Goal: Task Accomplishment & Management: Contribute content

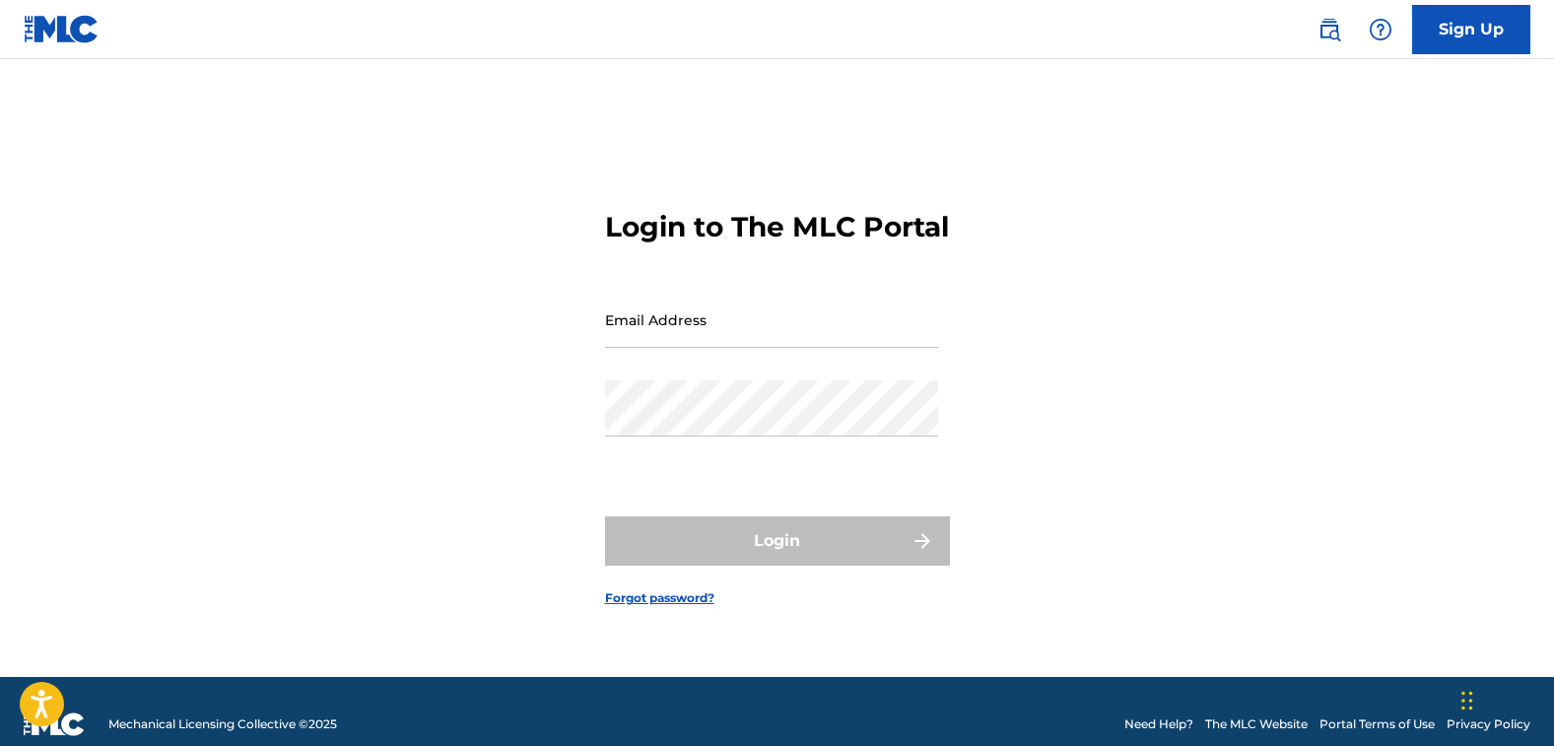
click at [754, 344] on input "Email Address" at bounding box center [771, 320] width 333 height 56
type input "[EMAIL_ADDRESS][DOMAIN_NAME]"
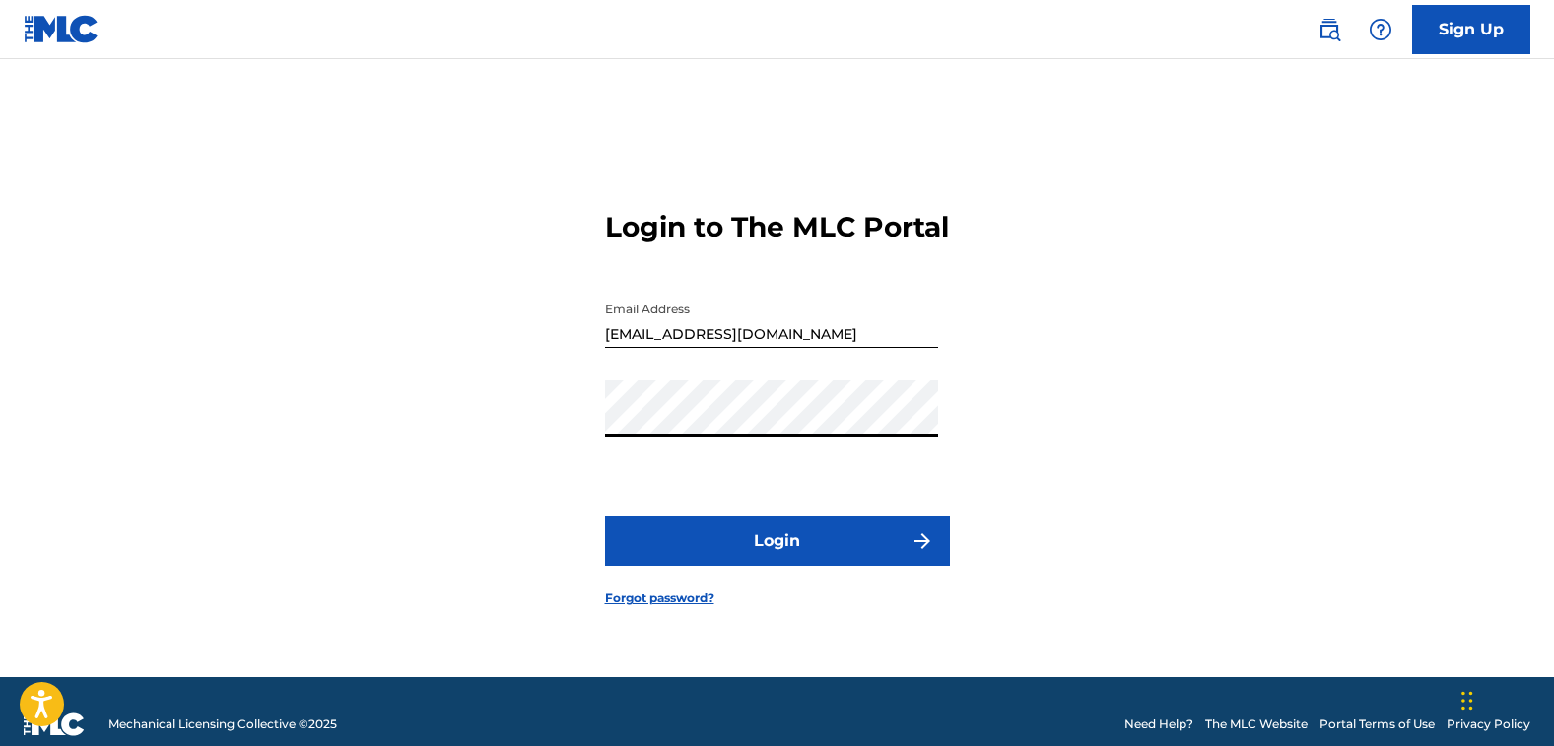
click at [784, 566] on button "Login" at bounding box center [777, 540] width 345 height 49
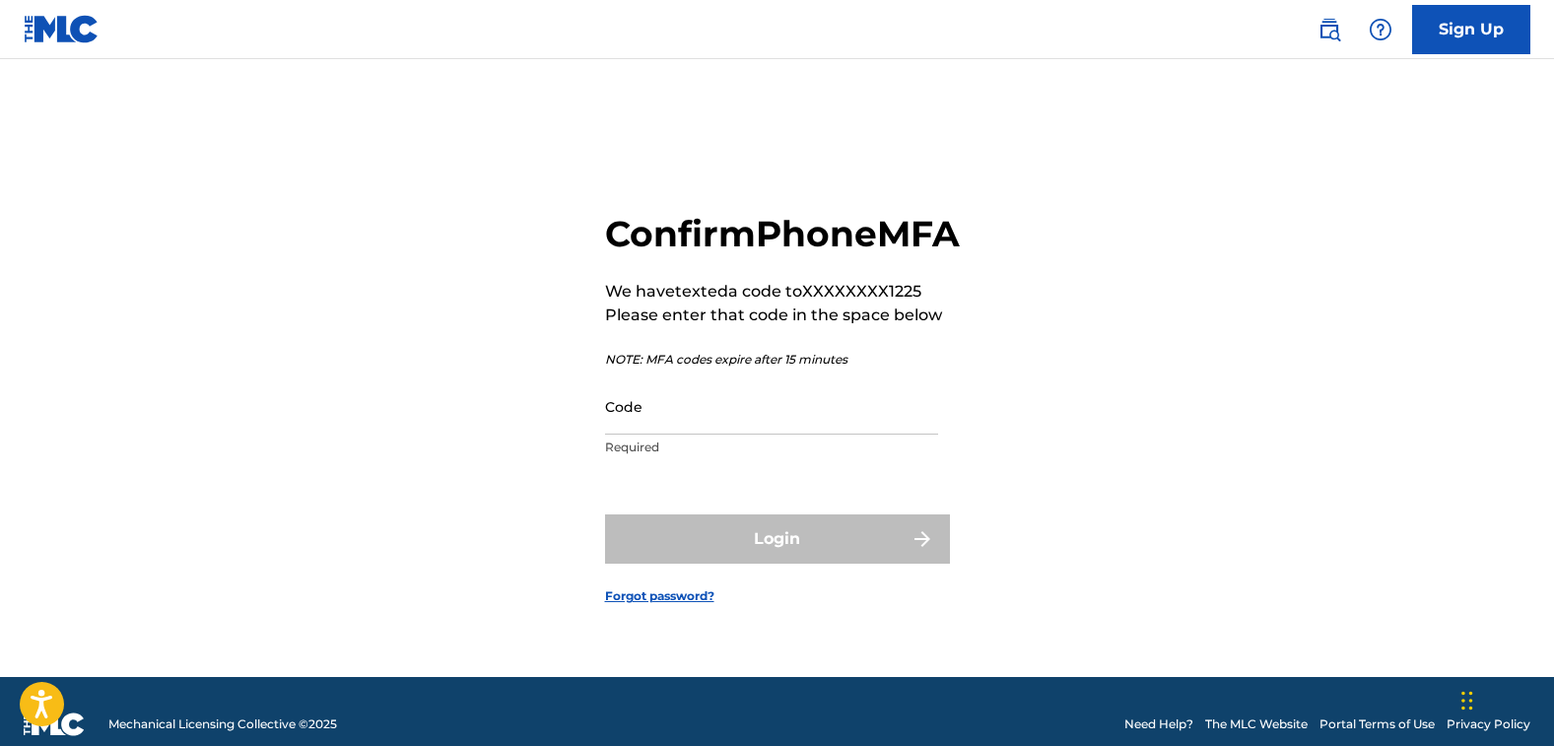
click at [750, 435] on input "Code" at bounding box center [771, 406] width 333 height 56
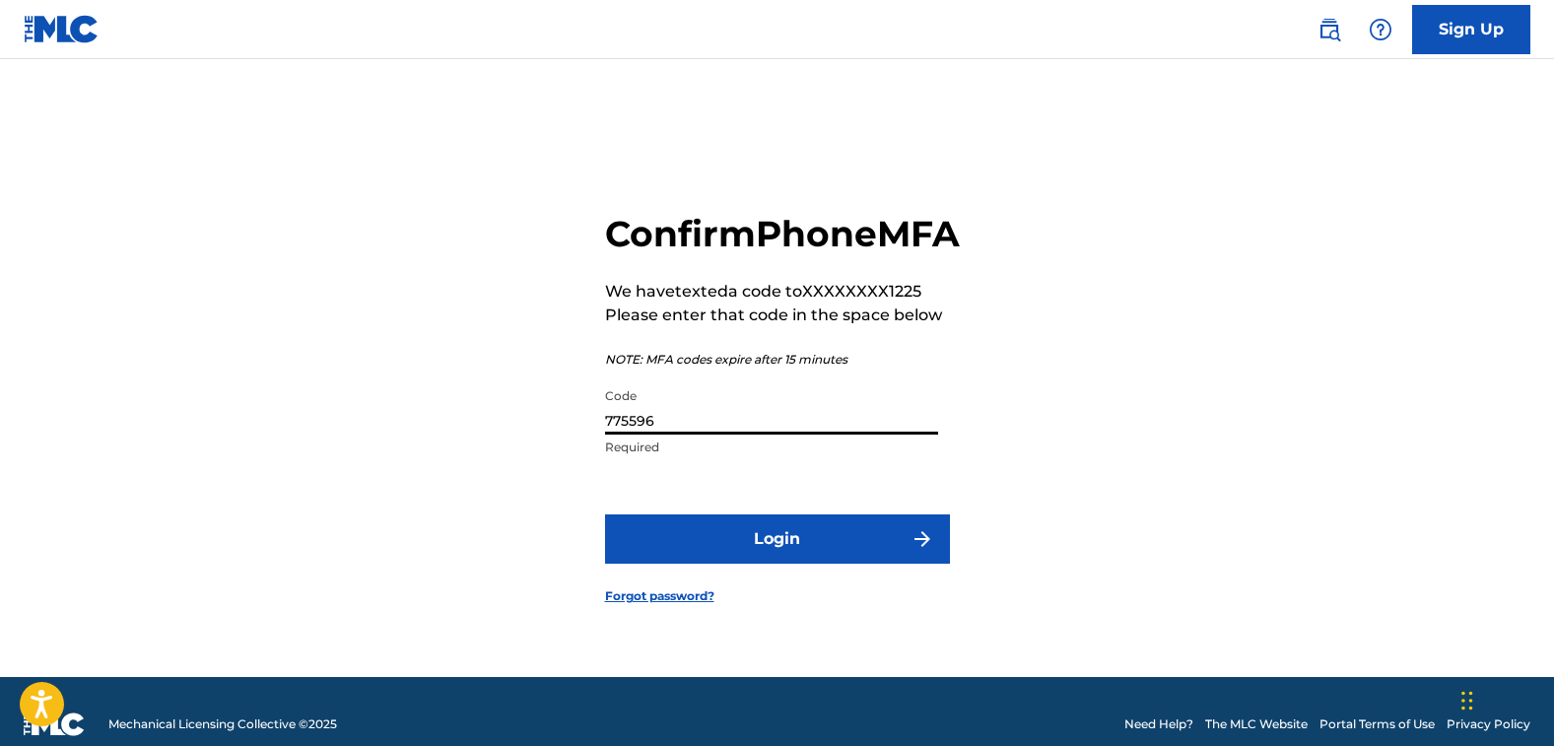
type input "775596"
click at [761, 553] on button "Login" at bounding box center [777, 538] width 345 height 49
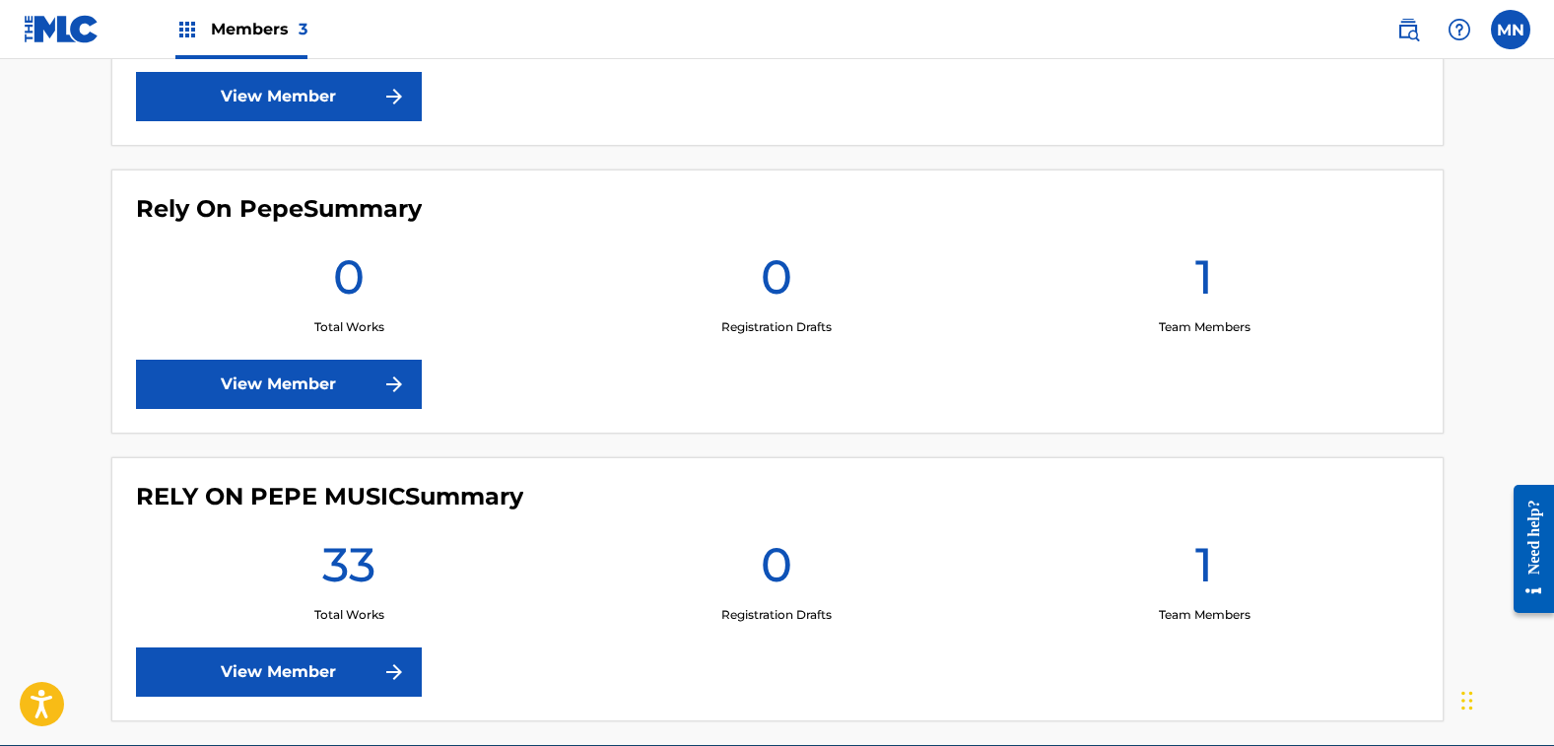
scroll to position [788, 0]
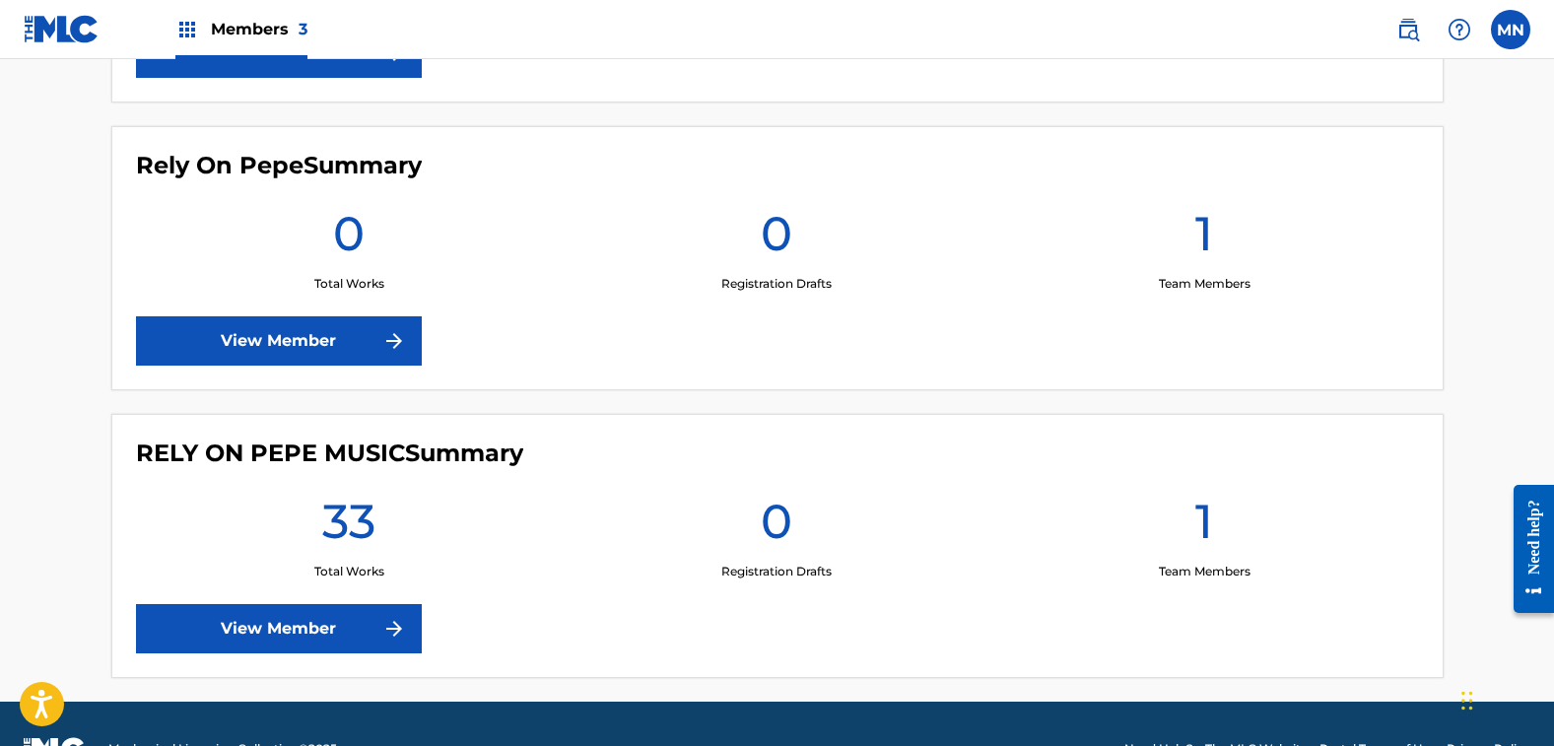
click at [351, 547] on h1 "33" at bounding box center [348, 527] width 53 height 71
click at [324, 623] on link "View Member" at bounding box center [279, 628] width 286 height 49
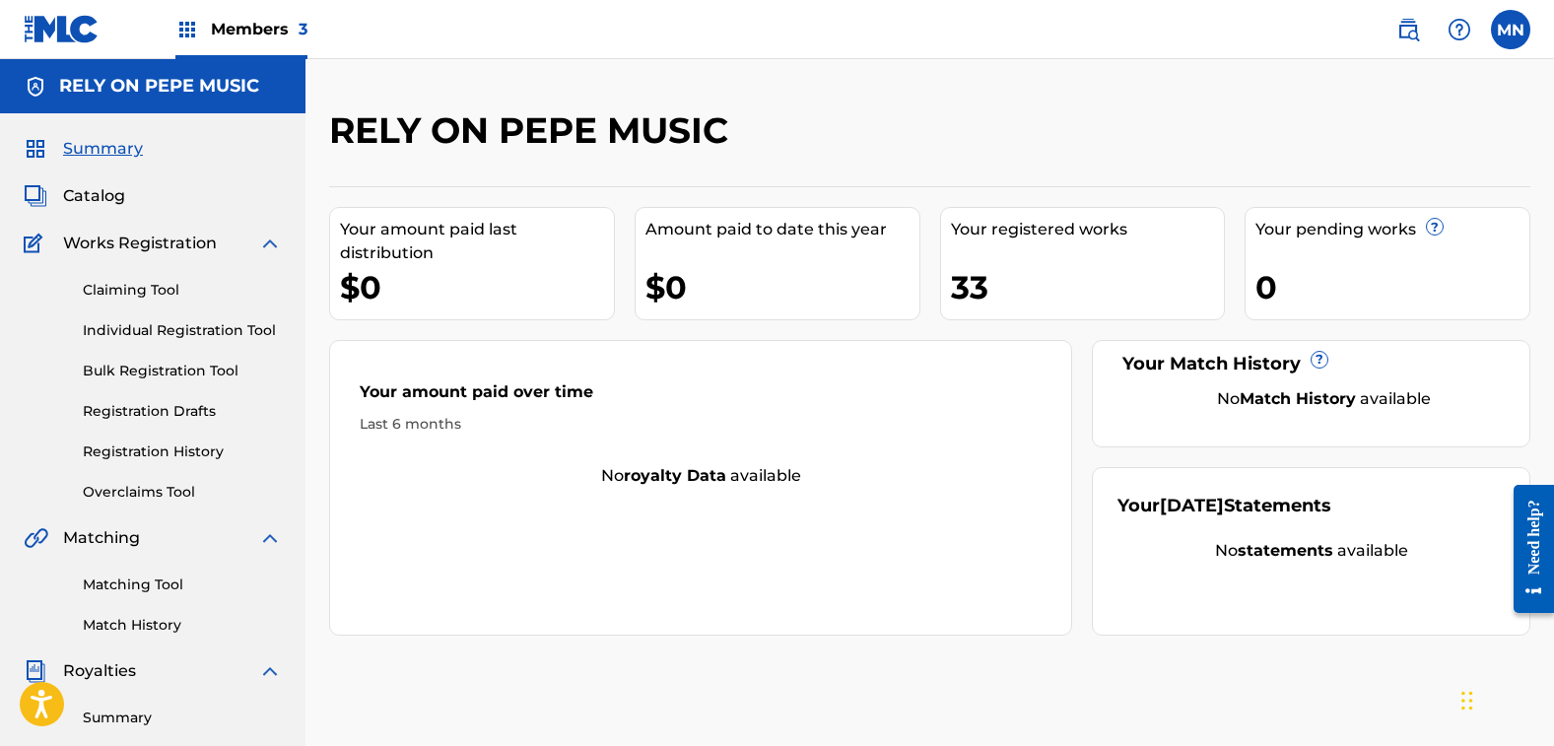
click at [1016, 286] on div "33" at bounding box center [1088, 287] width 274 height 44
click at [971, 286] on div "33" at bounding box center [1088, 287] width 274 height 44
click at [977, 225] on div "Your registered works" at bounding box center [1088, 230] width 274 height 24
click at [102, 194] on span "Catalog" at bounding box center [94, 196] width 62 height 24
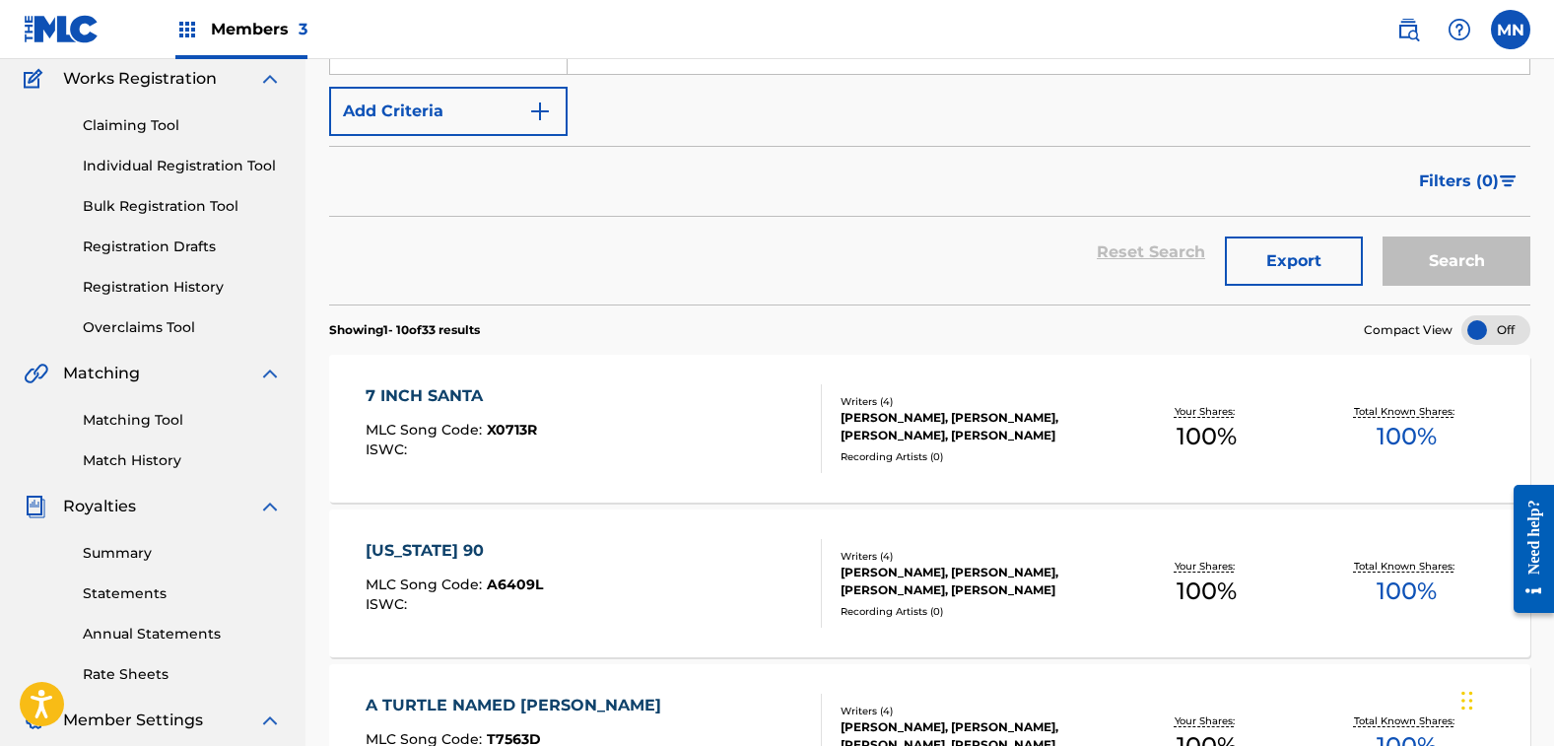
scroll to position [197, 0]
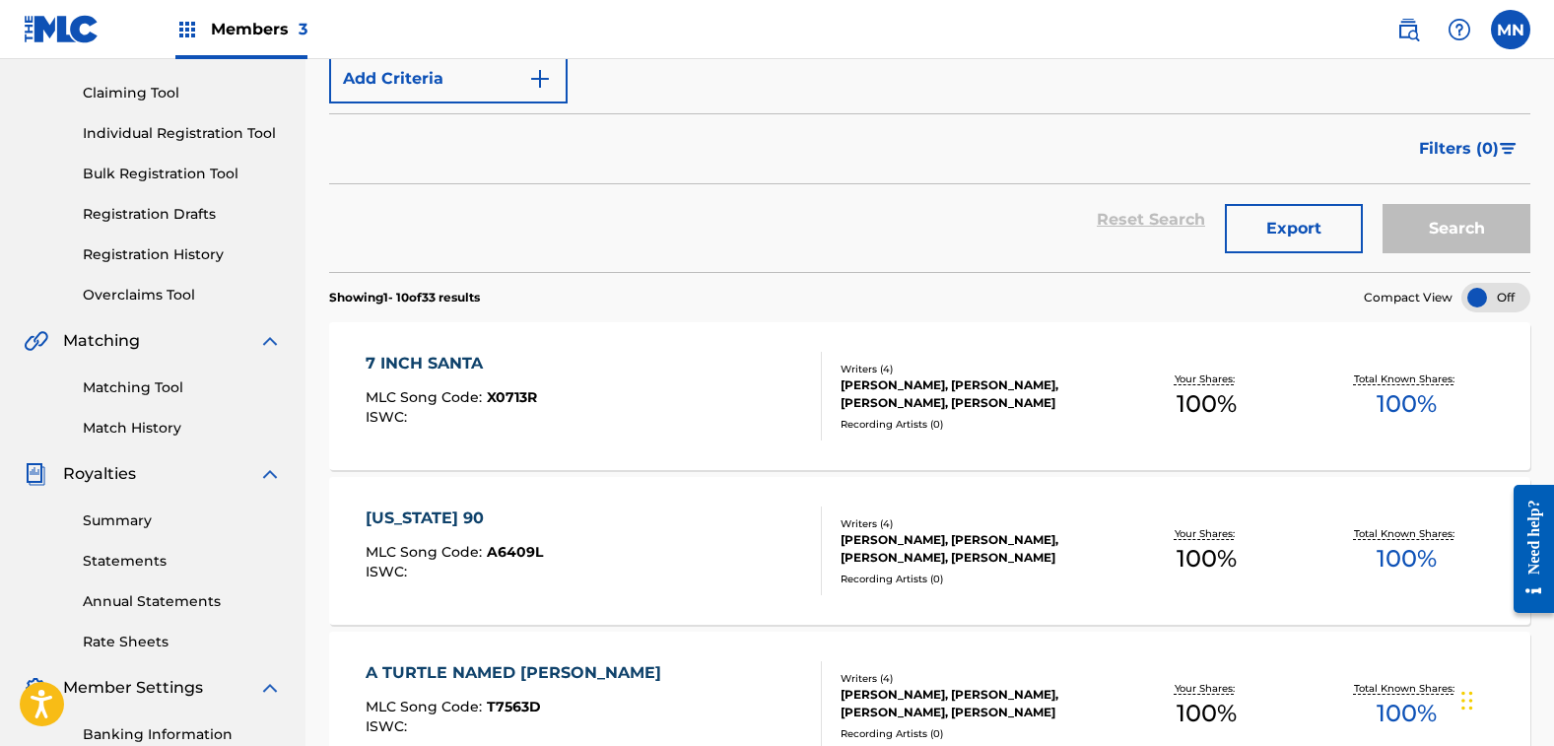
click at [673, 414] on div "7 INCH SANTA MLC Song Code : X0713R ISWC :" at bounding box center [594, 396] width 456 height 89
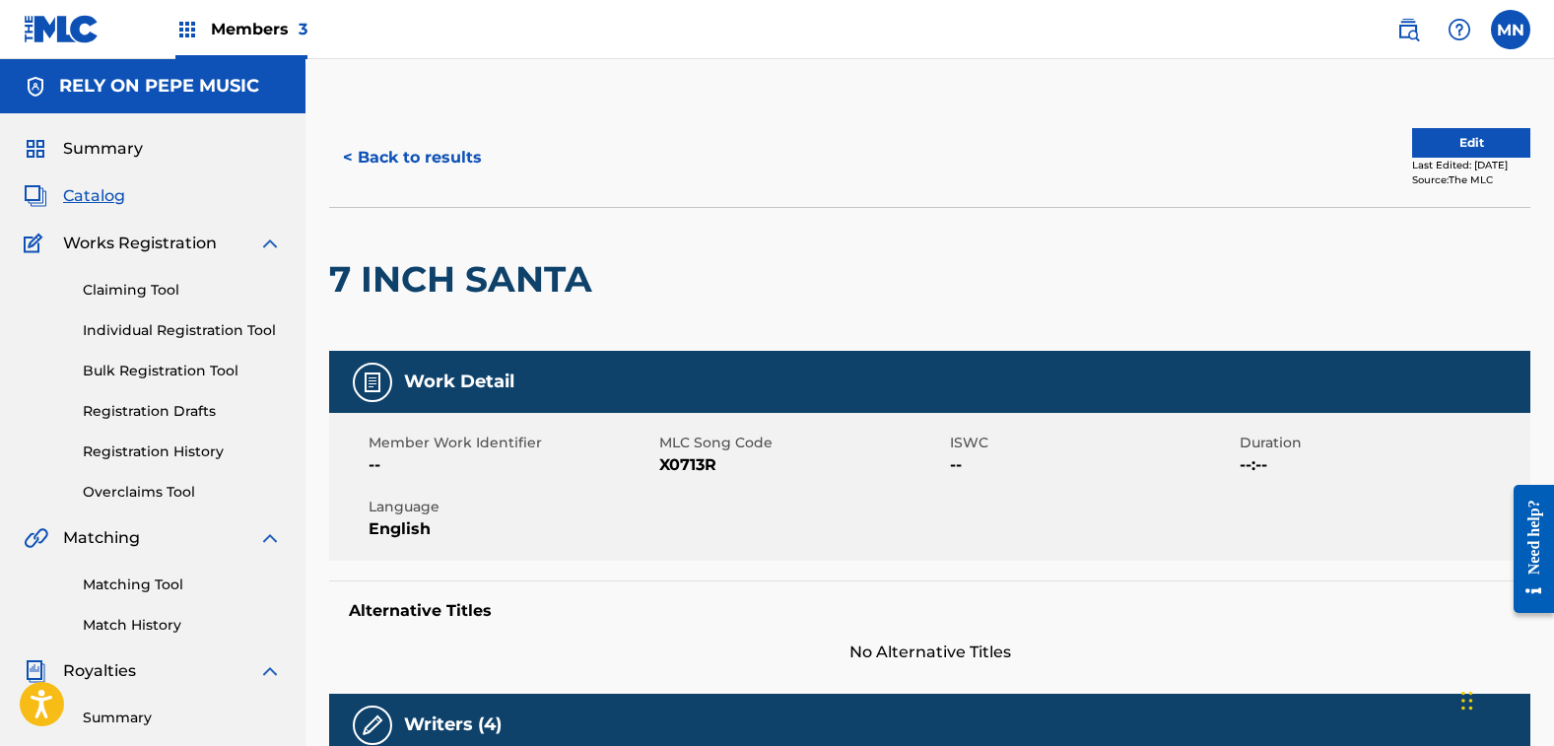
click at [1432, 148] on button "Edit" at bounding box center [1471, 143] width 118 height 30
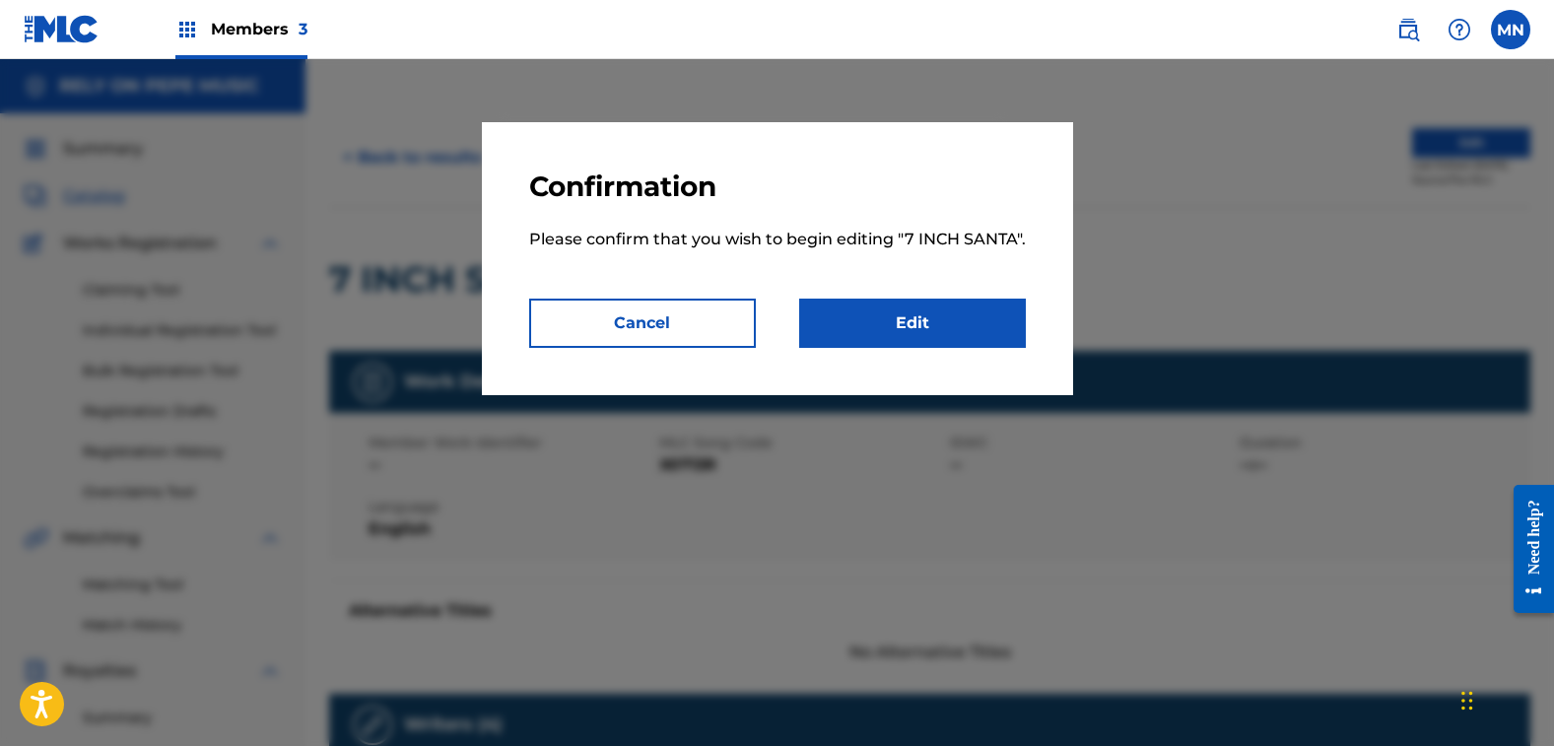
click at [878, 348] on link "Edit" at bounding box center [912, 323] width 227 height 49
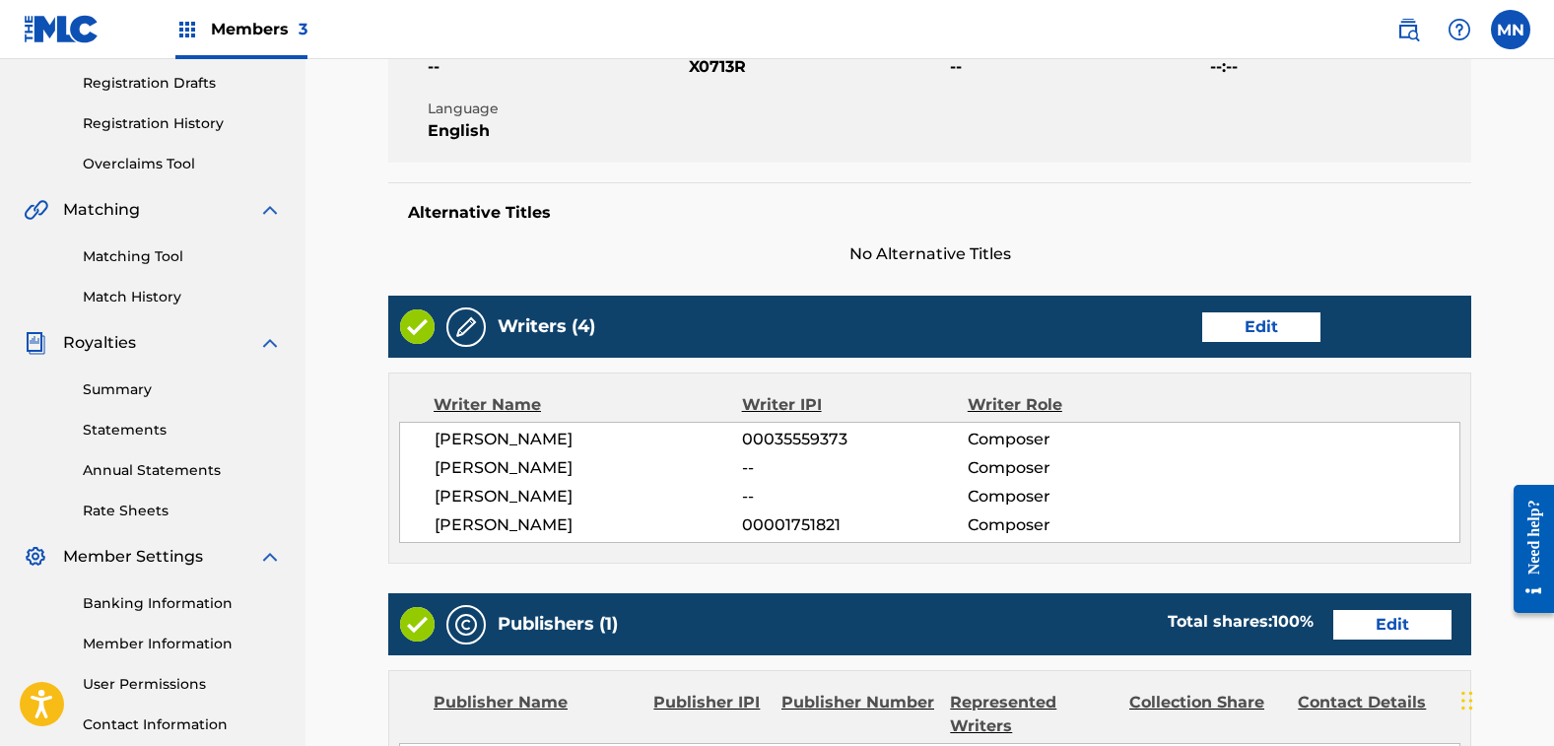
scroll to position [296, 0]
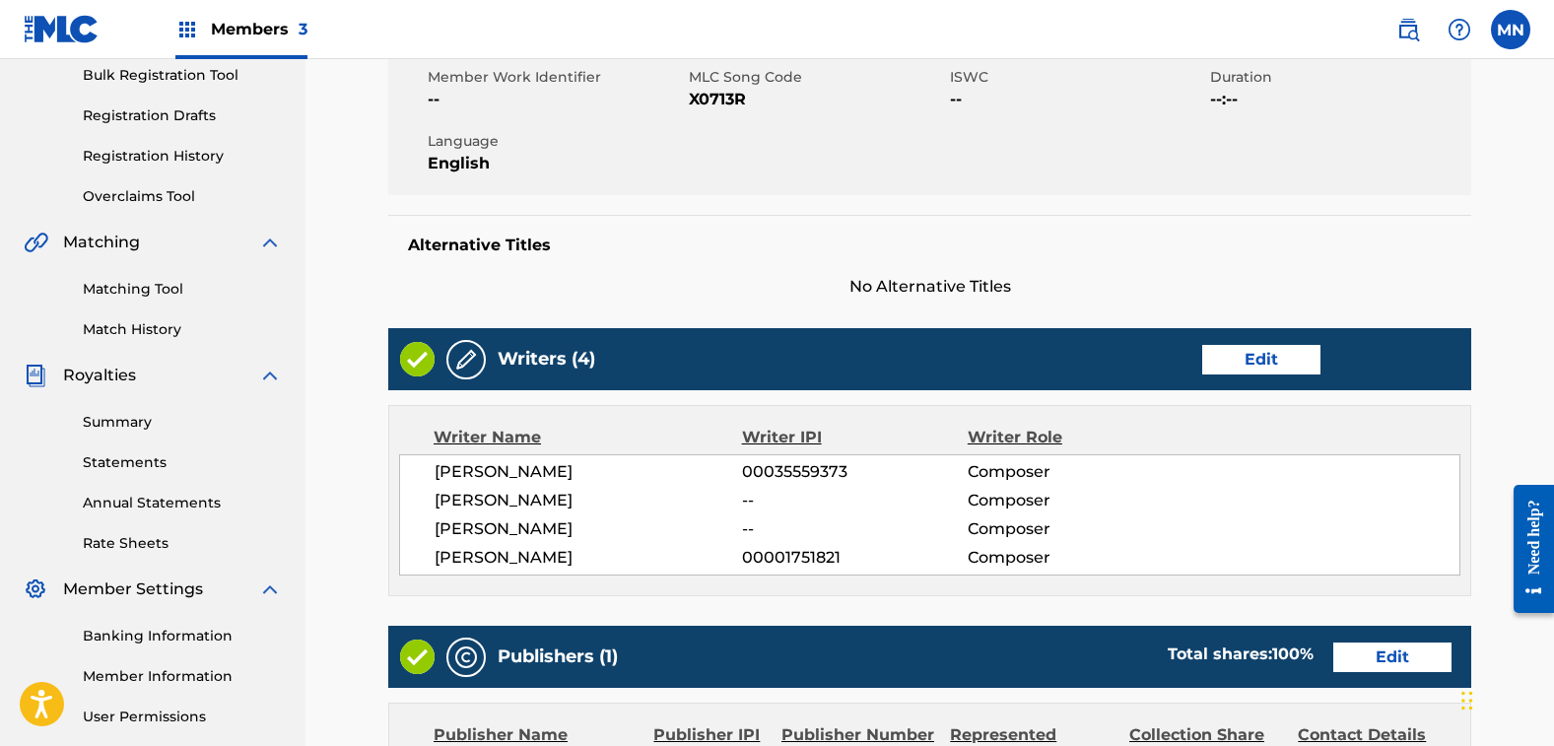
click at [1286, 349] on link "Edit" at bounding box center [1261, 360] width 118 height 30
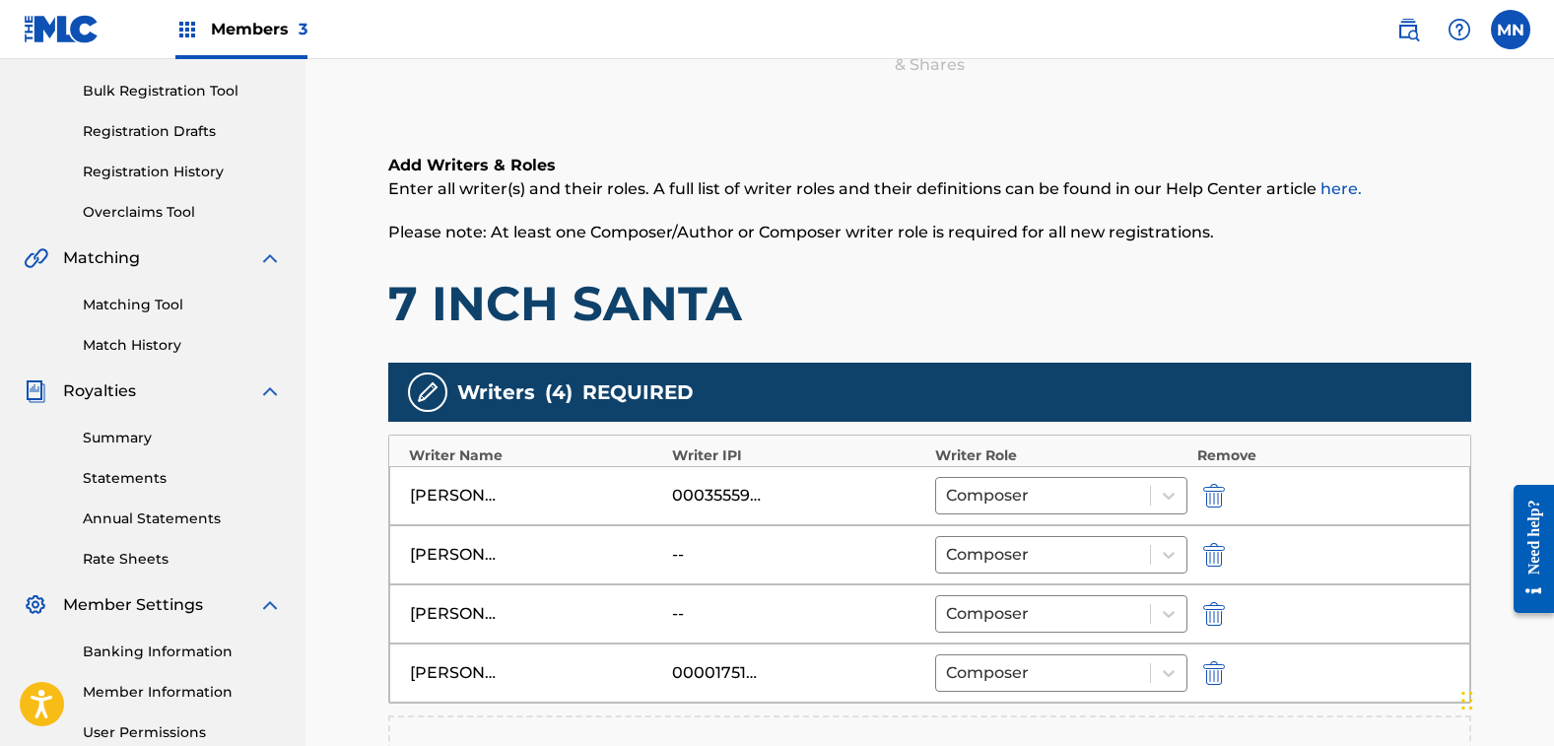
scroll to position [394, 0]
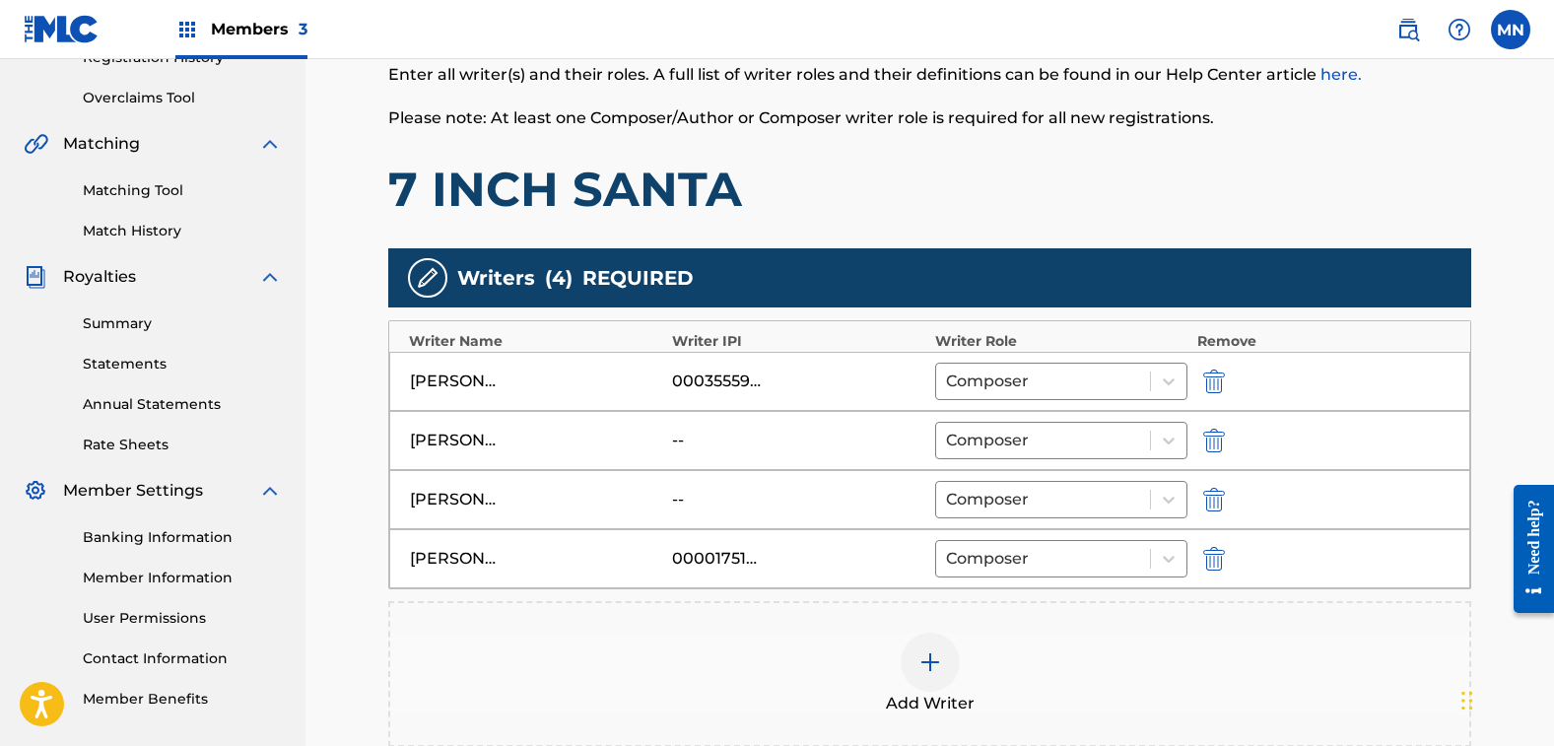
click at [1216, 379] on img "submit" at bounding box center [1214, 381] width 22 height 24
click at [1208, 506] on img "submit" at bounding box center [1214, 500] width 22 height 24
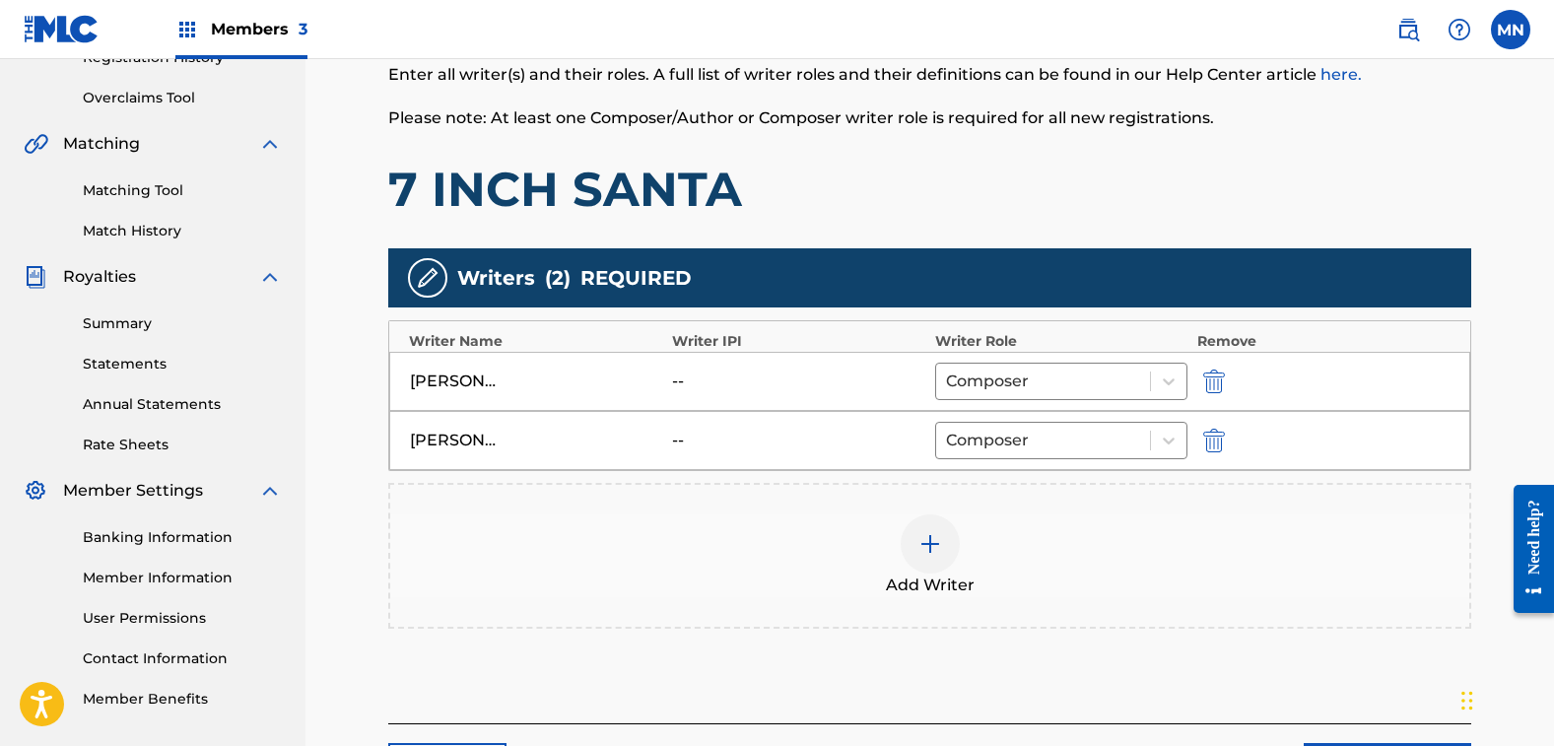
click at [576, 448] on div "[PERSON_NAME]" at bounding box center [536, 441] width 252 height 24
click at [416, 445] on div "[PERSON_NAME]" at bounding box center [454, 441] width 89 height 24
click at [516, 378] on div "[PERSON_NAME]" at bounding box center [536, 381] width 252 height 24
click at [485, 389] on div "[PERSON_NAME]" at bounding box center [454, 381] width 89 height 24
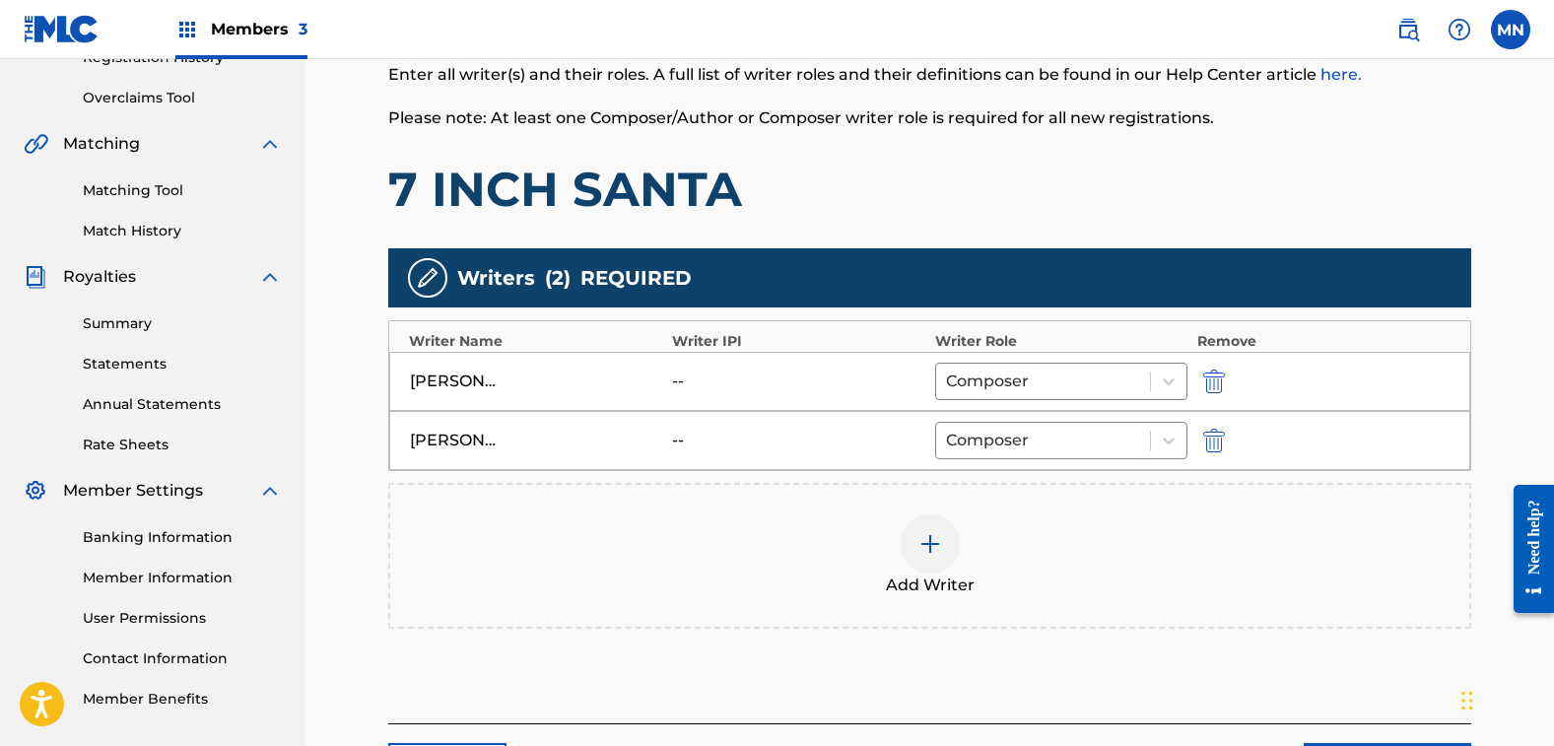
click at [516, 454] on div "[PERSON_NAME] -- Composer" at bounding box center [929, 440] width 1081 height 59
click at [914, 543] on div at bounding box center [930, 543] width 59 height 59
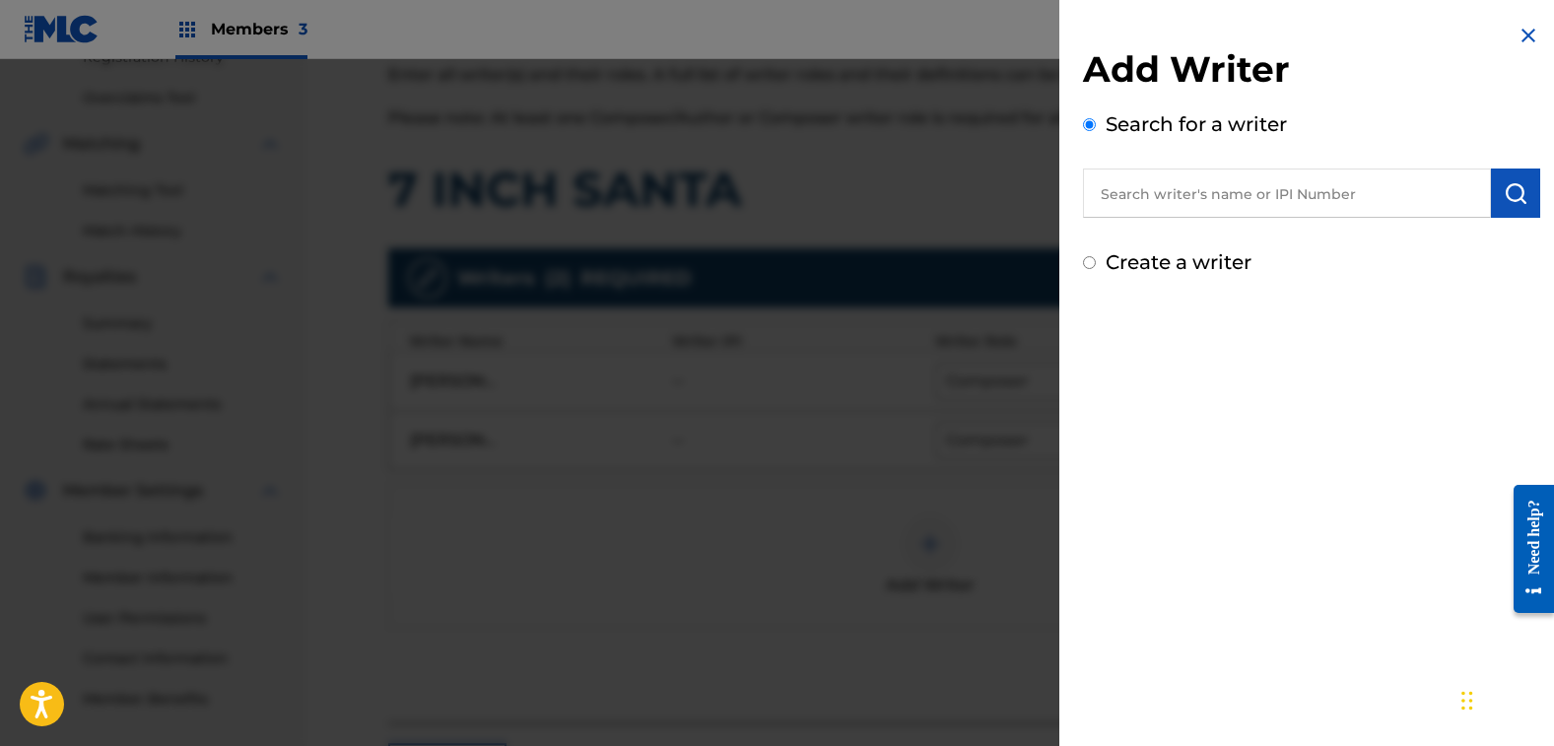
click at [1205, 200] on input "text" at bounding box center [1287, 192] width 408 height 49
click at [1286, 196] on input "text" at bounding box center [1287, 192] width 408 height 49
paste input "00187044460"
type input "00187044460"
click at [1506, 198] on img "submit" at bounding box center [1516, 193] width 24 height 24
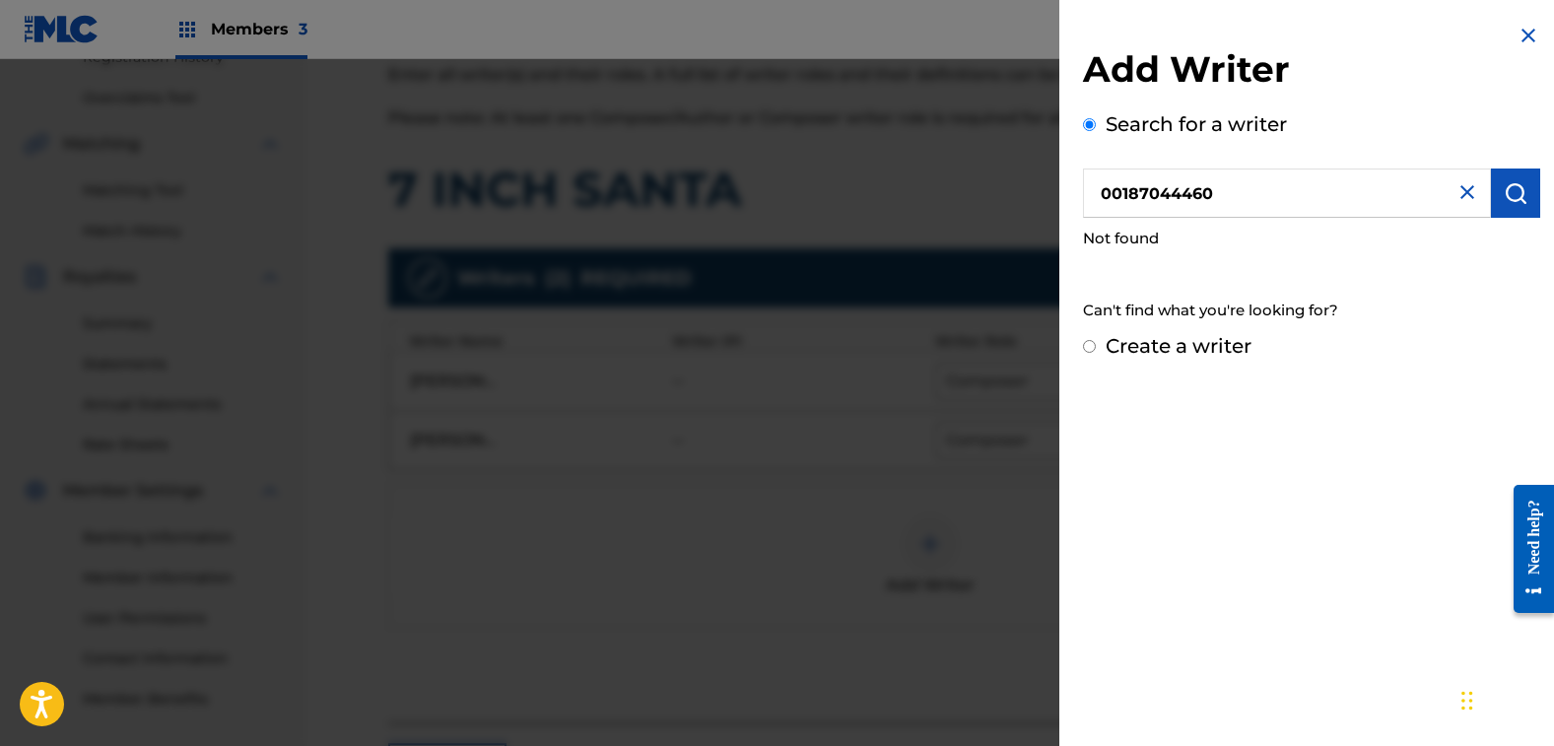
click at [1091, 345] on input "Create a writer" at bounding box center [1089, 346] width 13 height 13
radio input "false"
radio input "true"
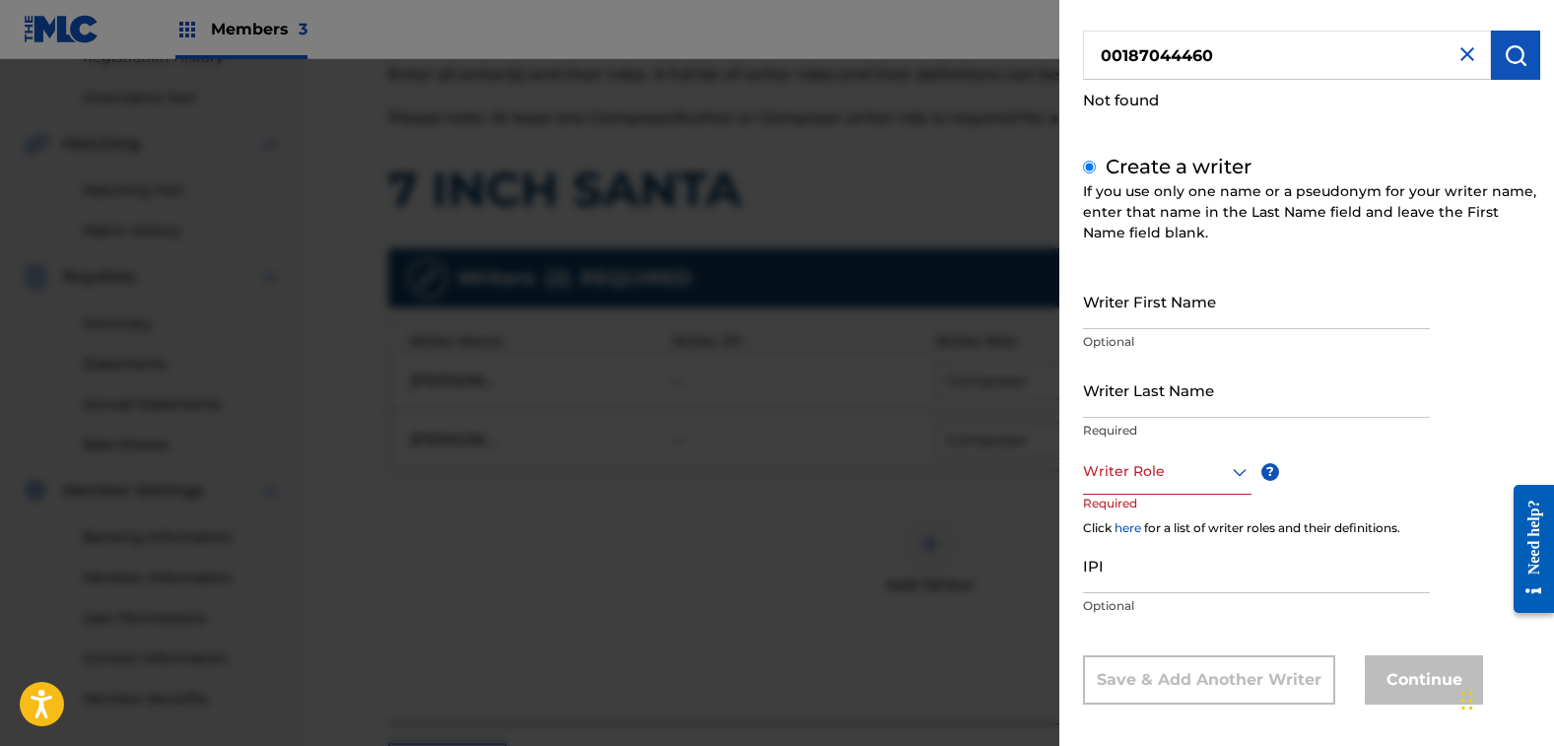
scroll to position [150, 0]
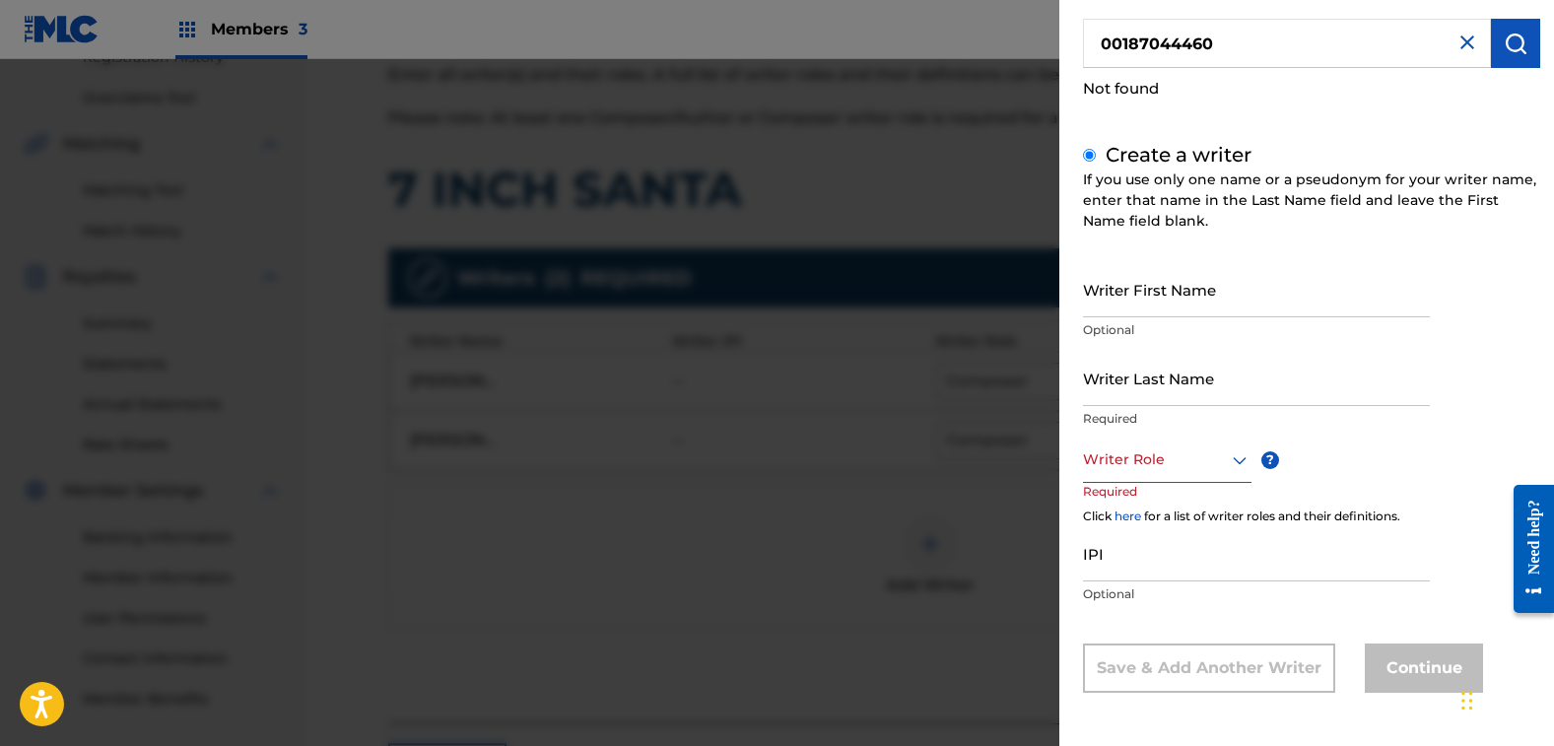
click at [1166, 556] on input "IPI" at bounding box center [1256, 553] width 347 height 56
paste input "00187044460"
type input "00187044460"
click at [1253, 280] on input "Writer First Name" at bounding box center [1256, 289] width 347 height 56
type input "[PERSON_NAME]"
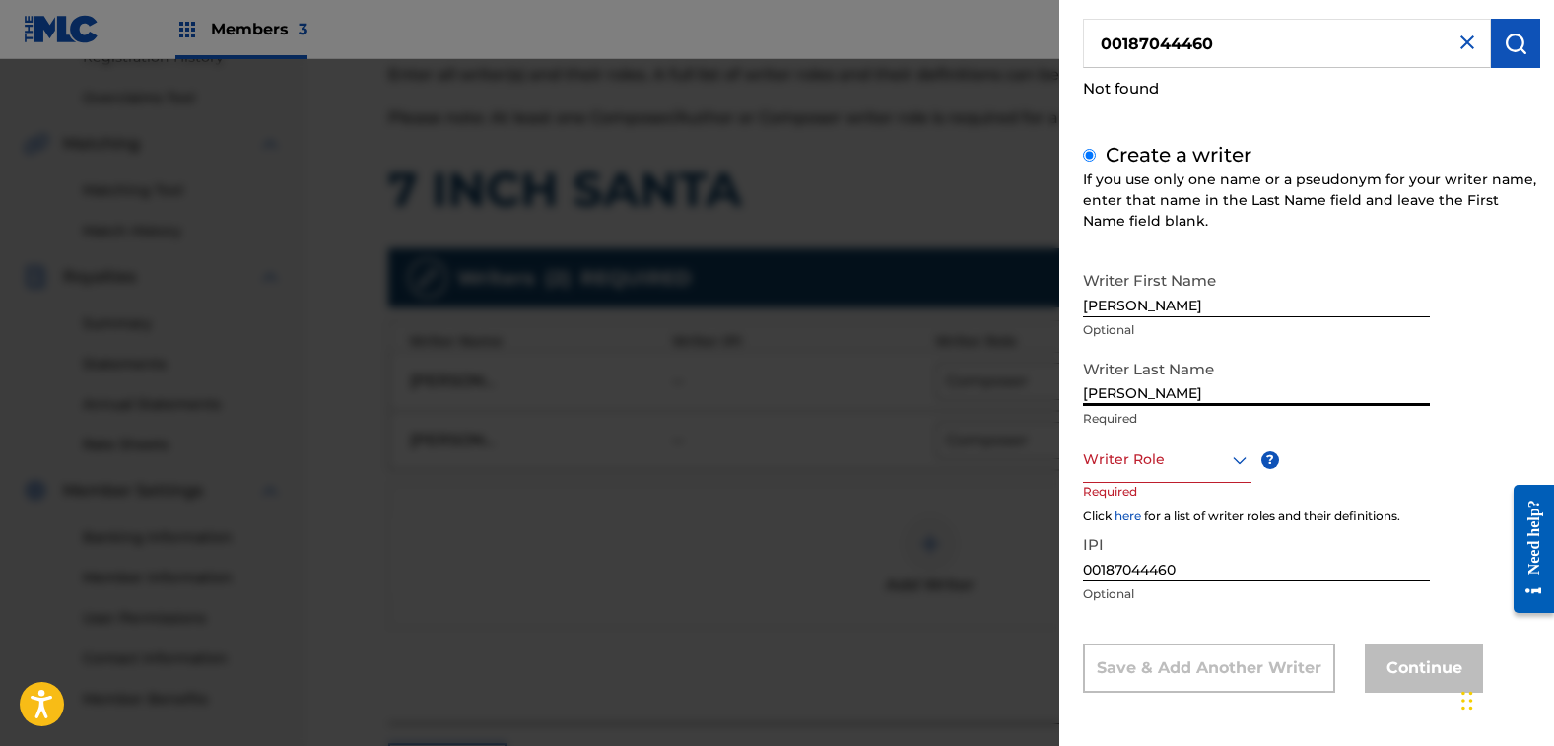
type input "[PERSON_NAME]"
click at [1201, 458] on div at bounding box center [1167, 459] width 168 height 25
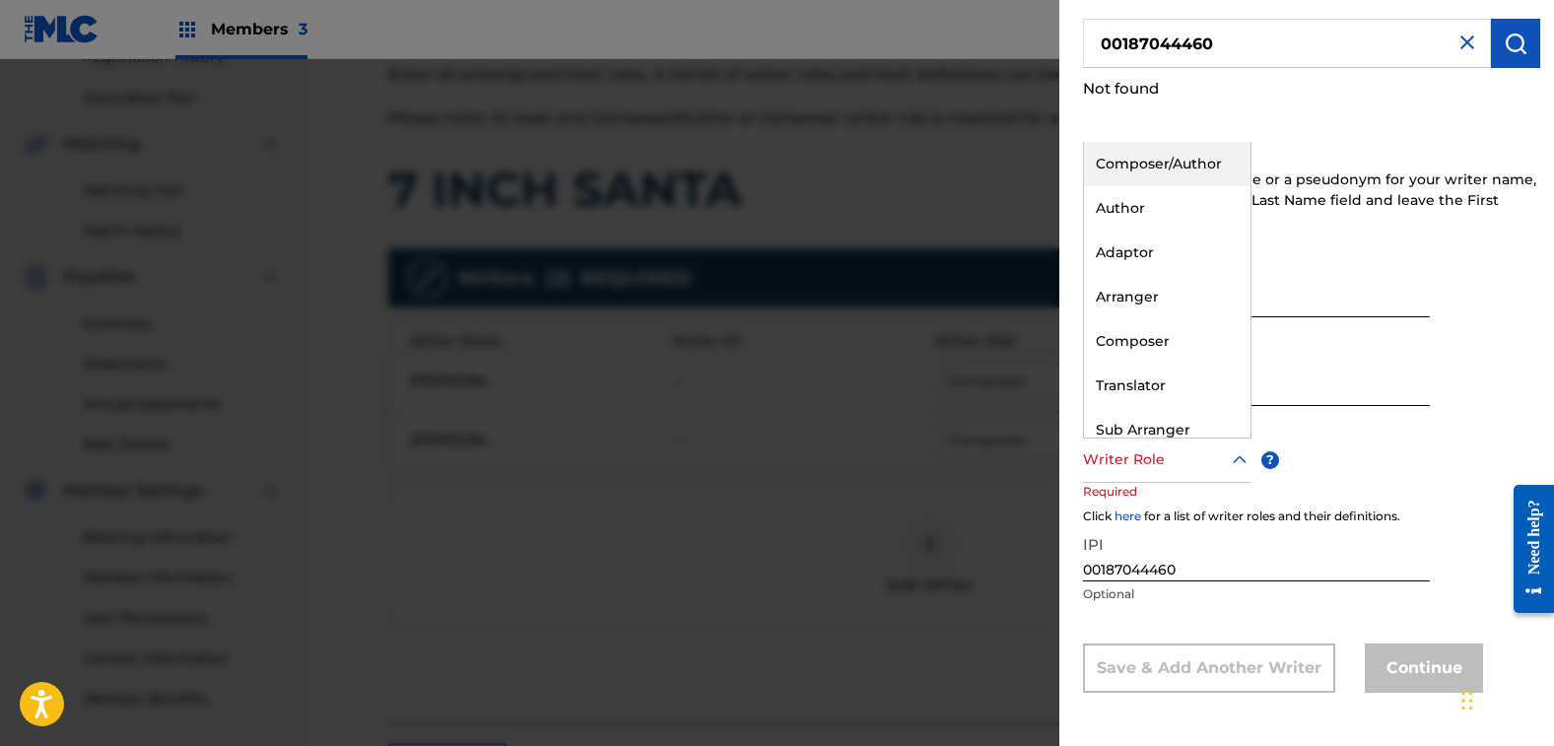
click at [1196, 162] on div "Composer/Author" at bounding box center [1167, 164] width 167 height 44
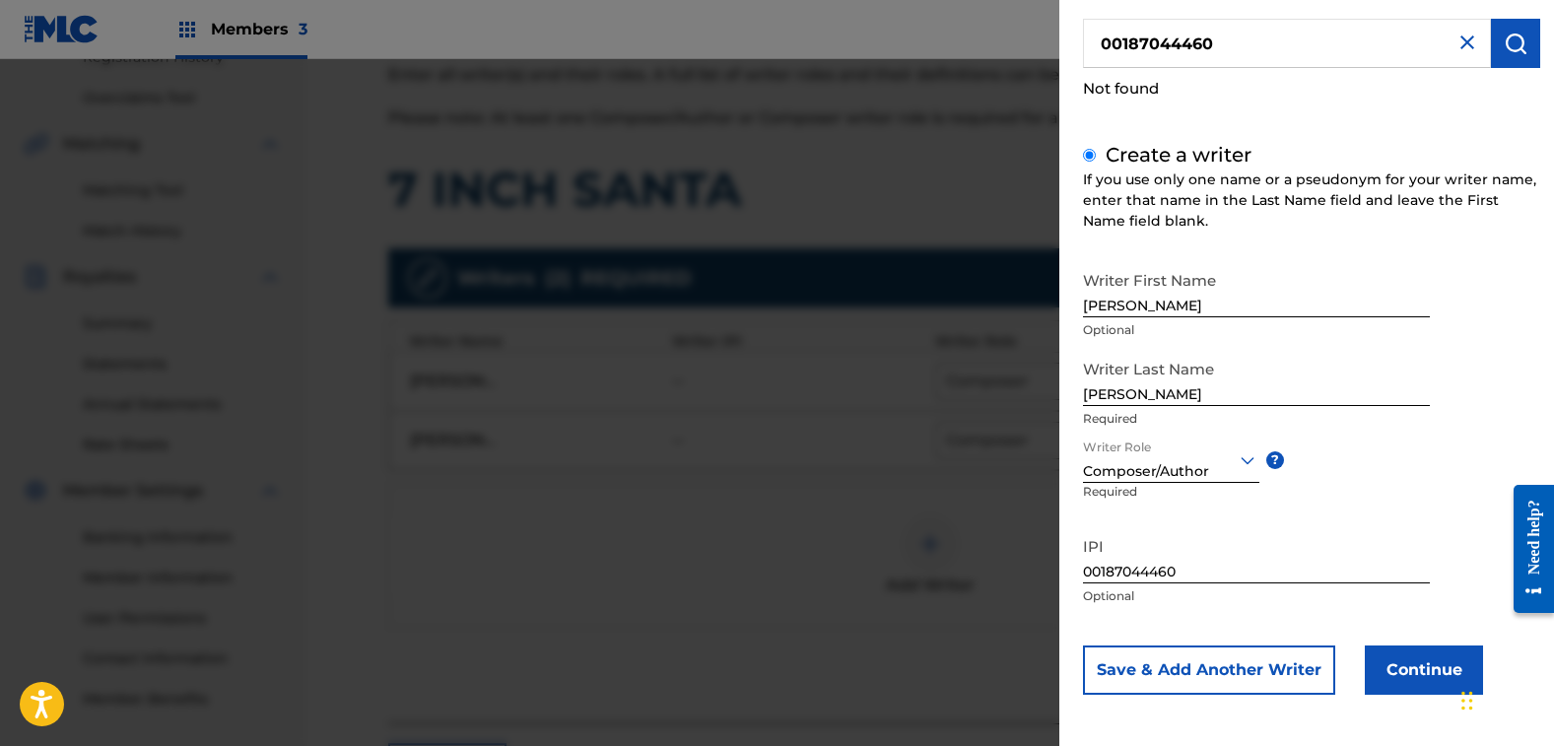
click at [1179, 673] on button "Save & Add Another Writer" at bounding box center [1209, 669] width 252 height 49
